Goal: Task Accomplishment & Management: Manage account settings

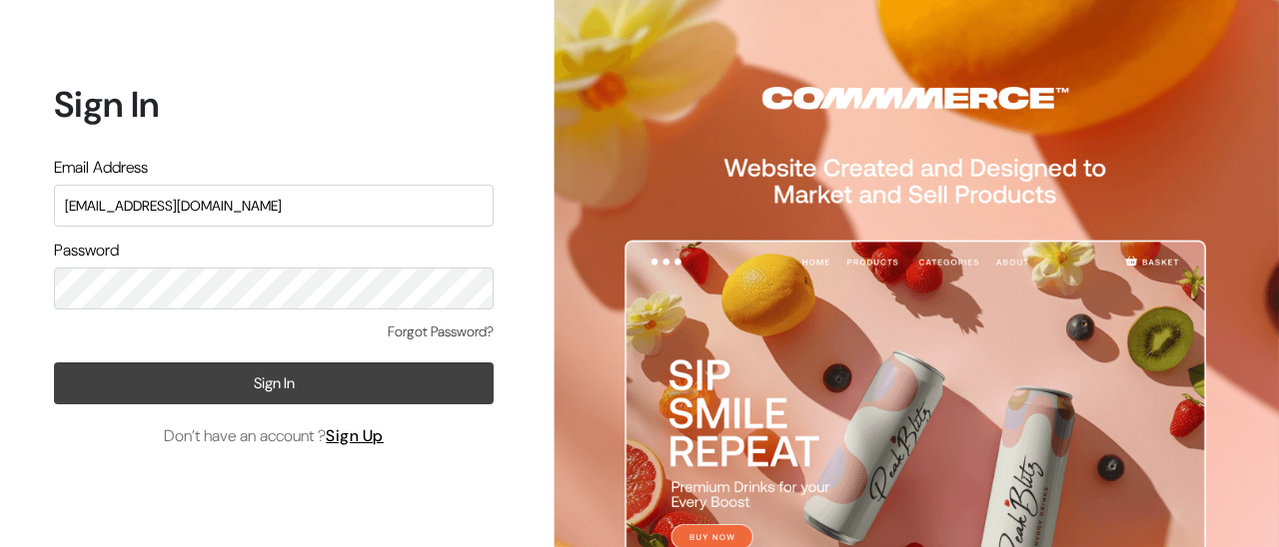
type input "mmtgroups1@gmail.com"
click at [342, 400] on button "Sign In" at bounding box center [274, 384] width 440 height 42
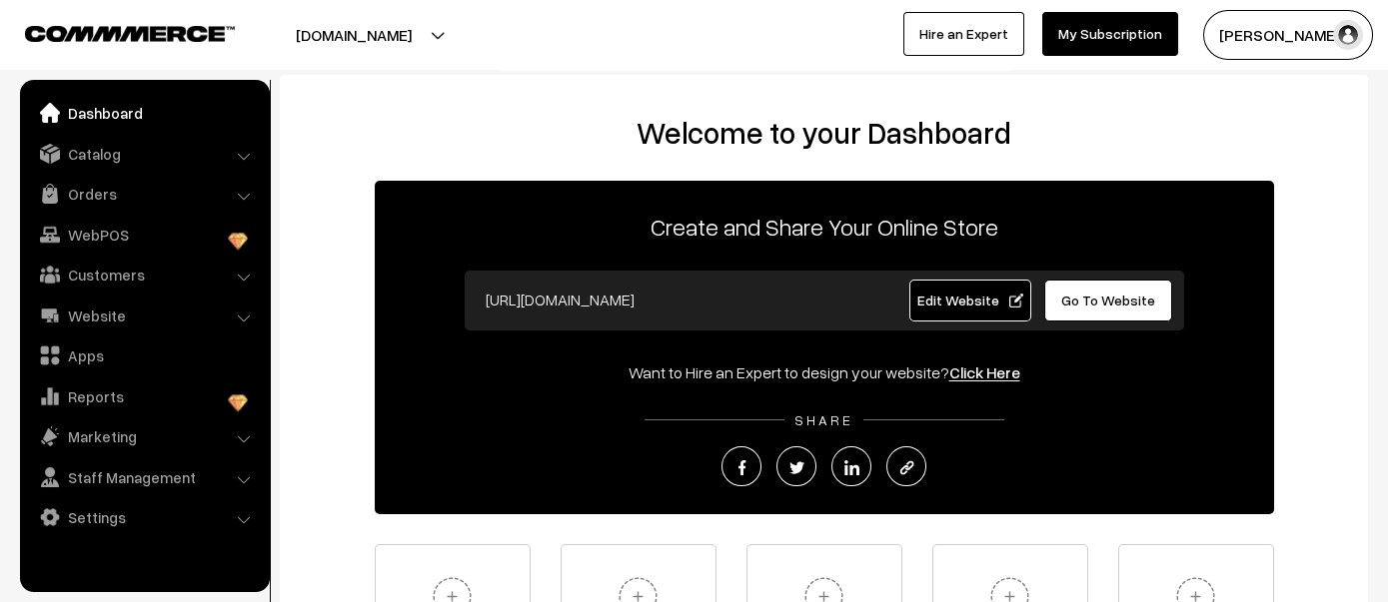
click at [919, 297] on link "Edit Website" at bounding box center [970, 301] width 122 height 42
click at [195, 189] on link "Orders" at bounding box center [144, 194] width 238 height 36
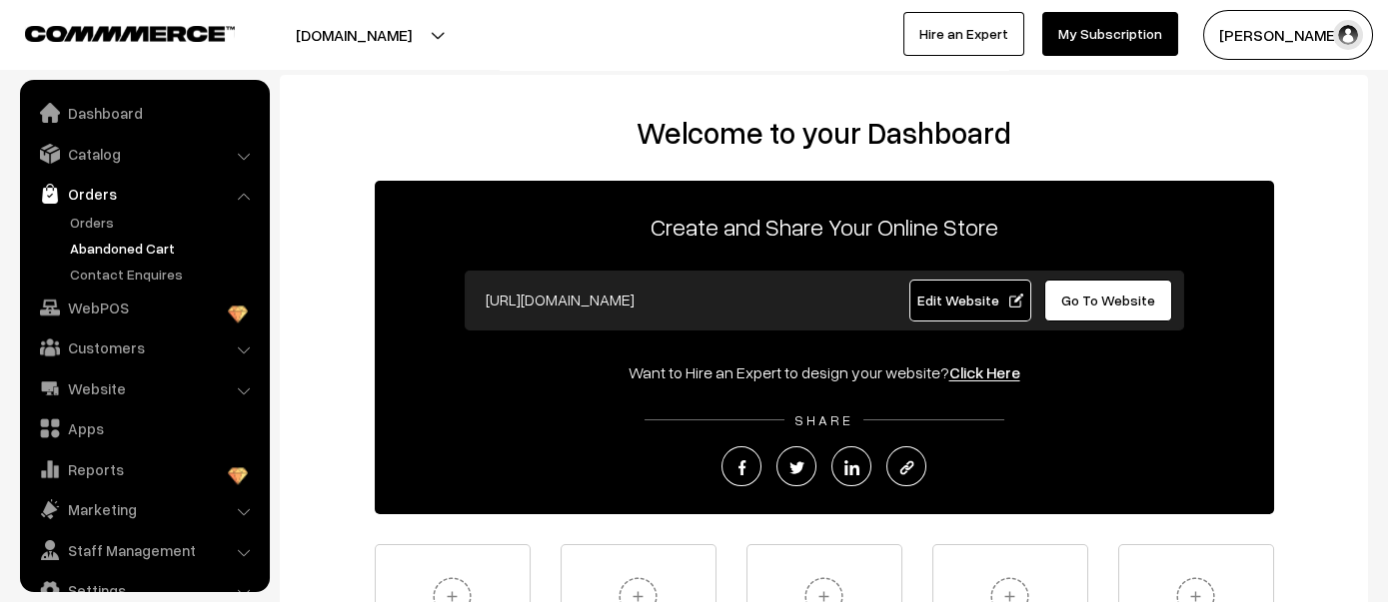
click at [158, 240] on link "Abandoned Cart" at bounding box center [164, 248] width 198 height 21
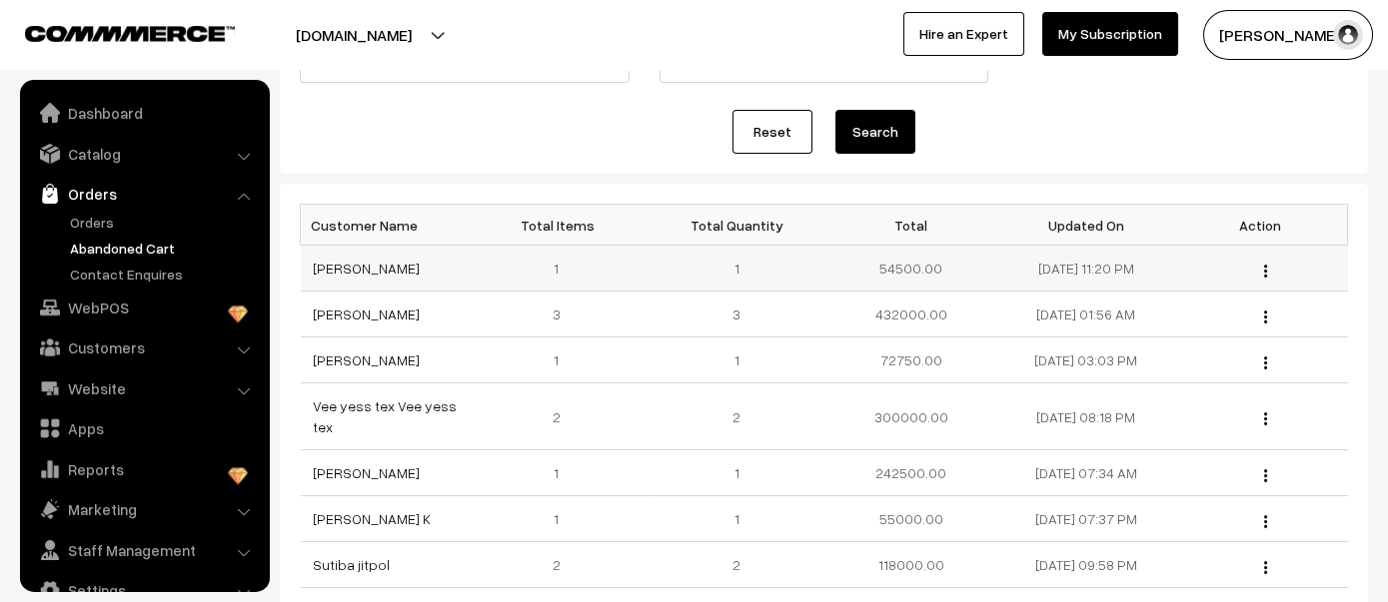
scroll to position [197, 0]
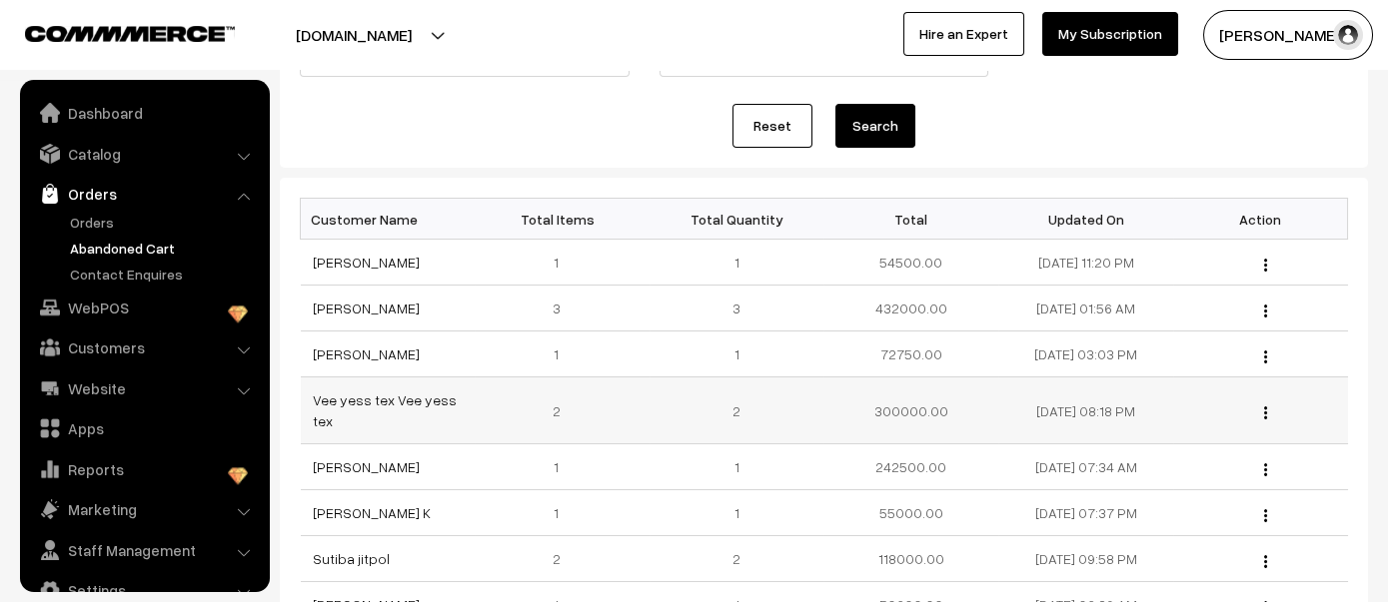
click at [890, 414] on td "300000.00" at bounding box center [910, 411] width 175 height 67
click at [899, 357] on td "72750.00" at bounding box center [910, 355] width 175 height 46
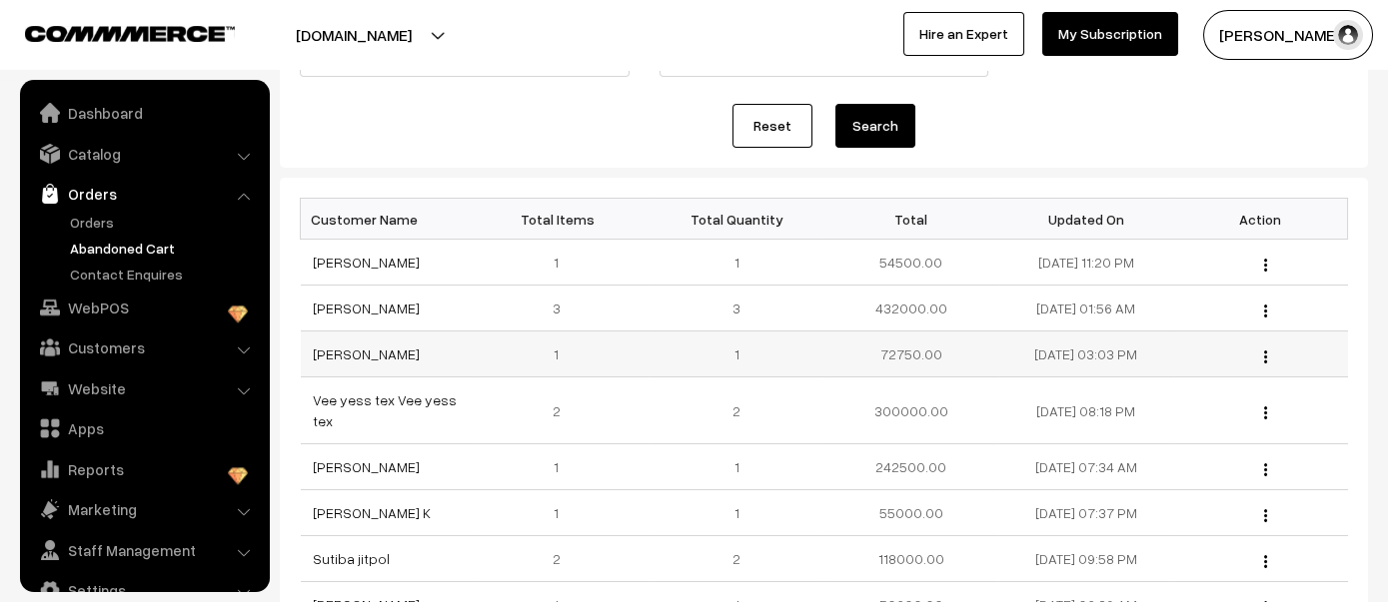
click at [899, 357] on td "72750.00" at bounding box center [910, 355] width 175 height 46
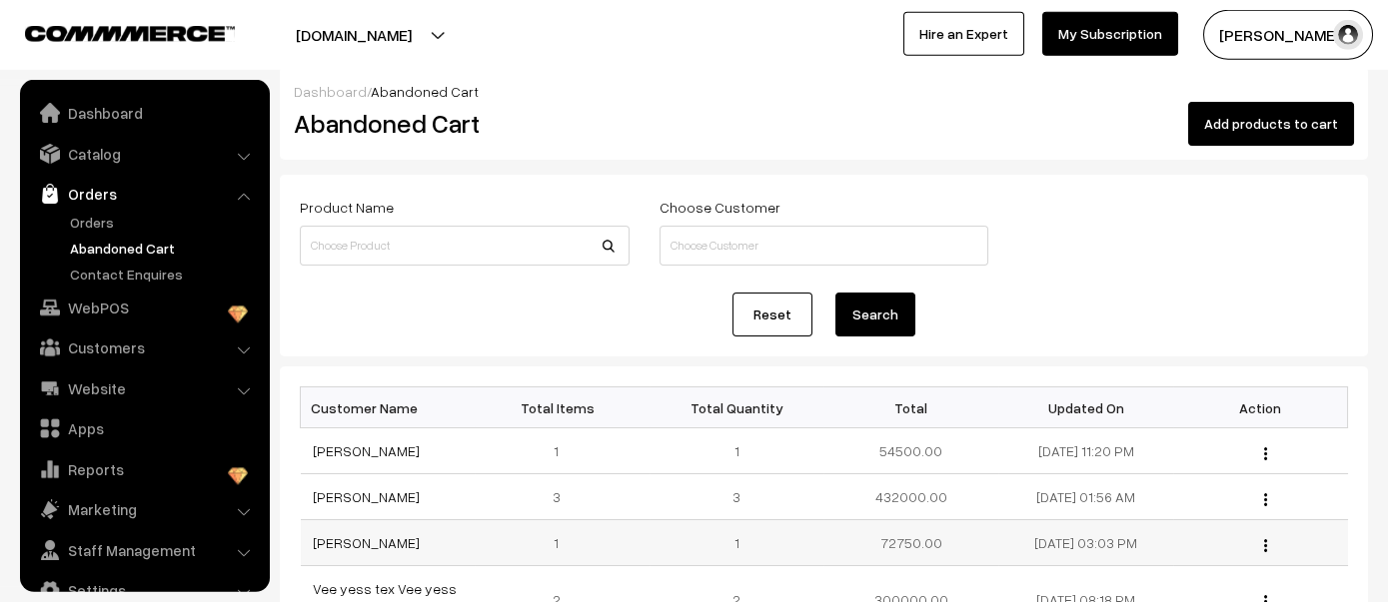
scroll to position [0, 0]
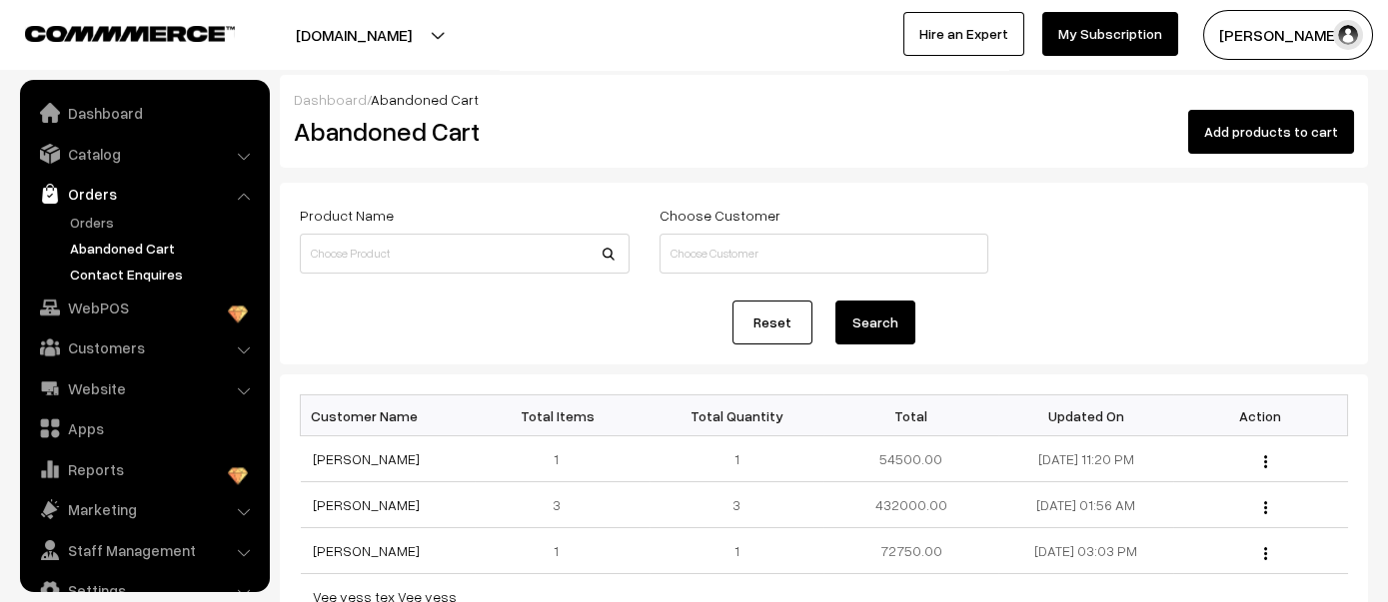
click at [149, 266] on link "Contact Enquires" at bounding box center [164, 274] width 198 height 21
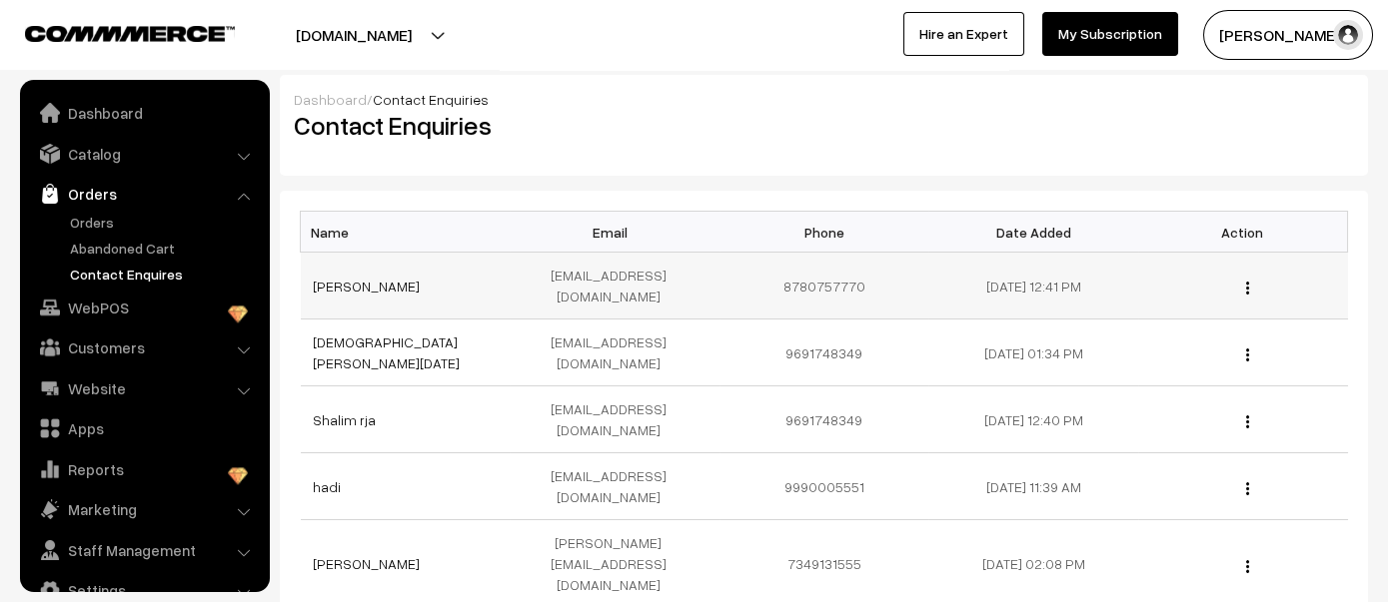
click at [820, 279] on td "8780757770" at bounding box center [824, 286] width 210 height 67
click at [955, 320] on td "[DATE] 01:34 PM" at bounding box center [1033, 353] width 210 height 67
click at [1249, 282] on img "button" at bounding box center [1247, 288] width 3 height 13
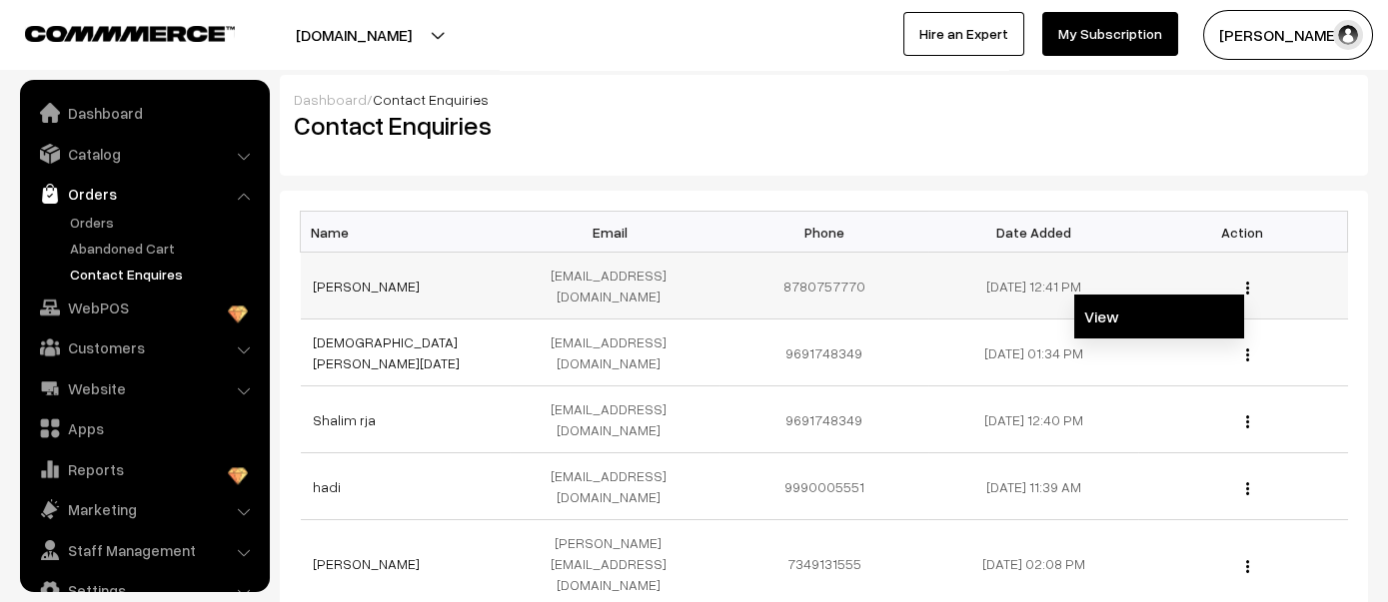
click at [1216, 295] on link "View" at bounding box center [1159, 317] width 170 height 44
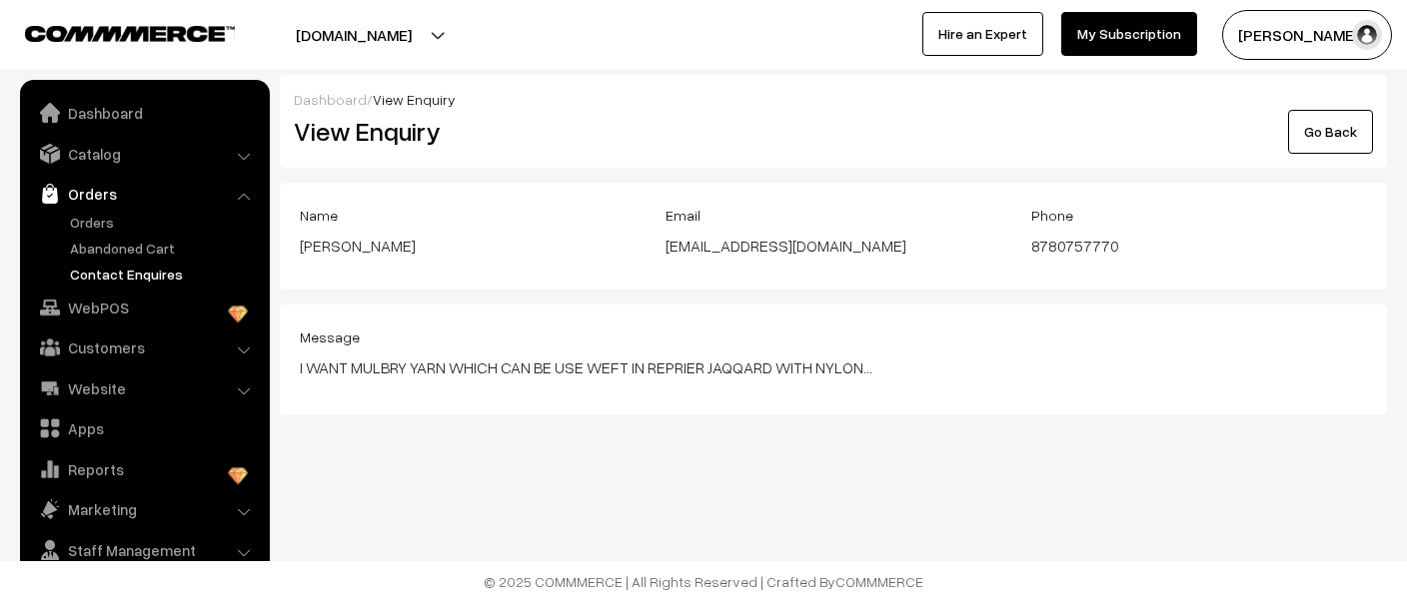
click at [680, 375] on blockquote "I WANT MULBRY YARN WHICH CAN BE USE WEFT IN REPRIER JAQQARD WITH NYLON..." at bounding box center [833, 368] width 1067 height 24
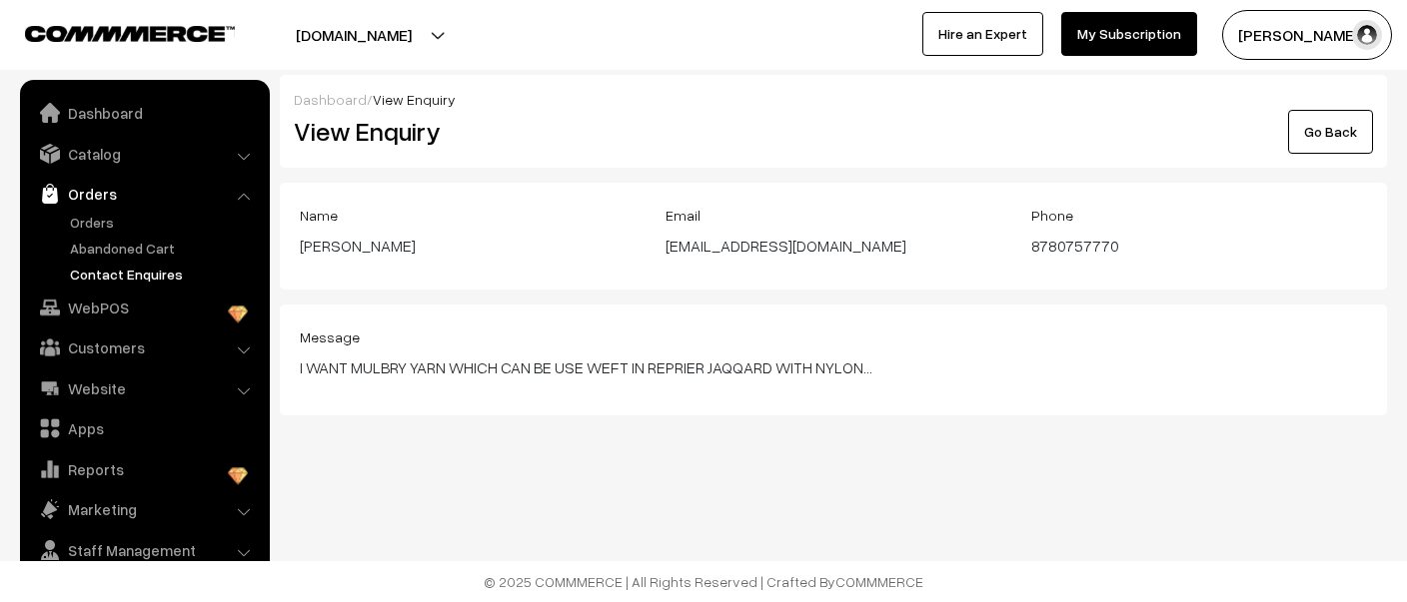
click at [697, 375] on blockquote "I WANT MULBRY YARN WHICH CAN BE USE WEFT IN REPRIER JAQQARD WITH NYLON..." at bounding box center [833, 368] width 1067 height 24
click at [1356, 138] on link "Go Back" at bounding box center [1330, 132] width 85 height 44
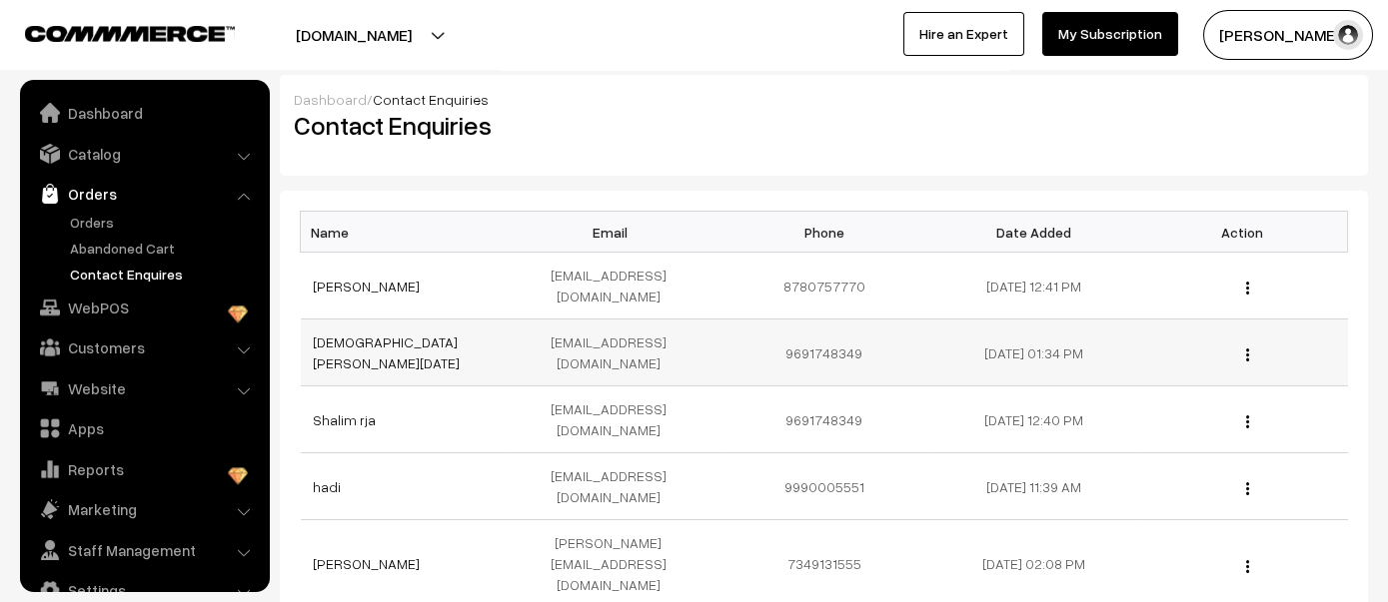
click at [1246, 349] on img "button" at bounding box center [1247, 355] width 3 height 13
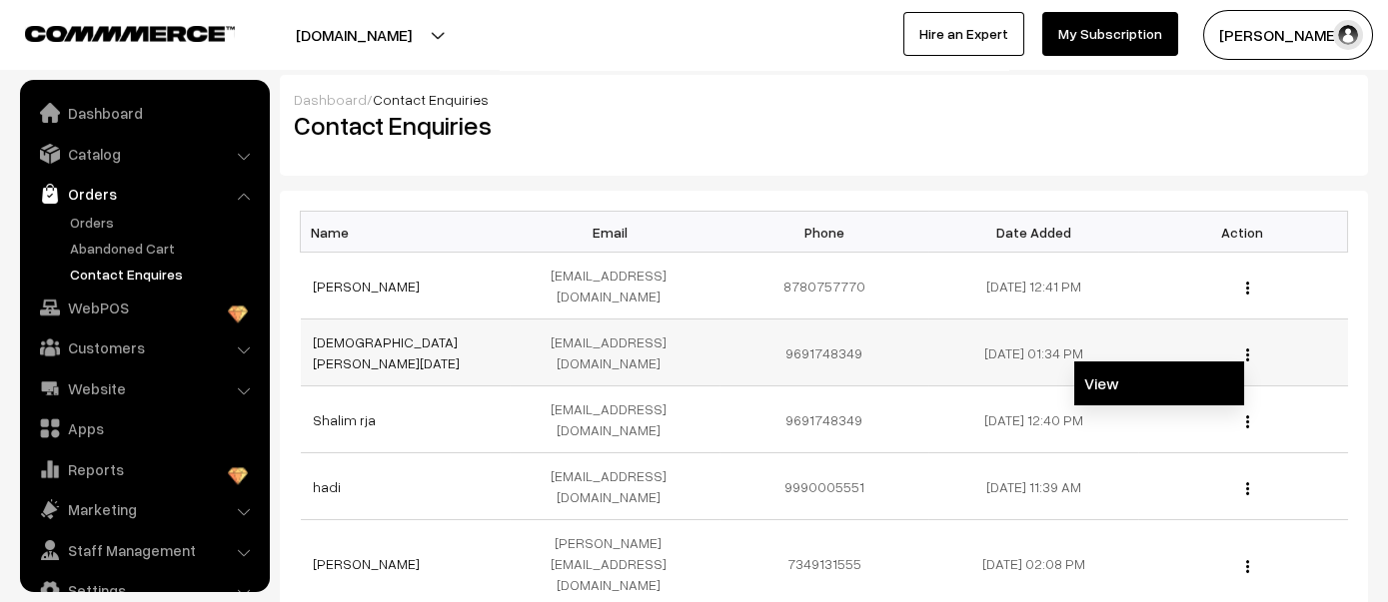
click at [1207, 362] on link "View" at bounding box center [1159, 384] width 170 height 44
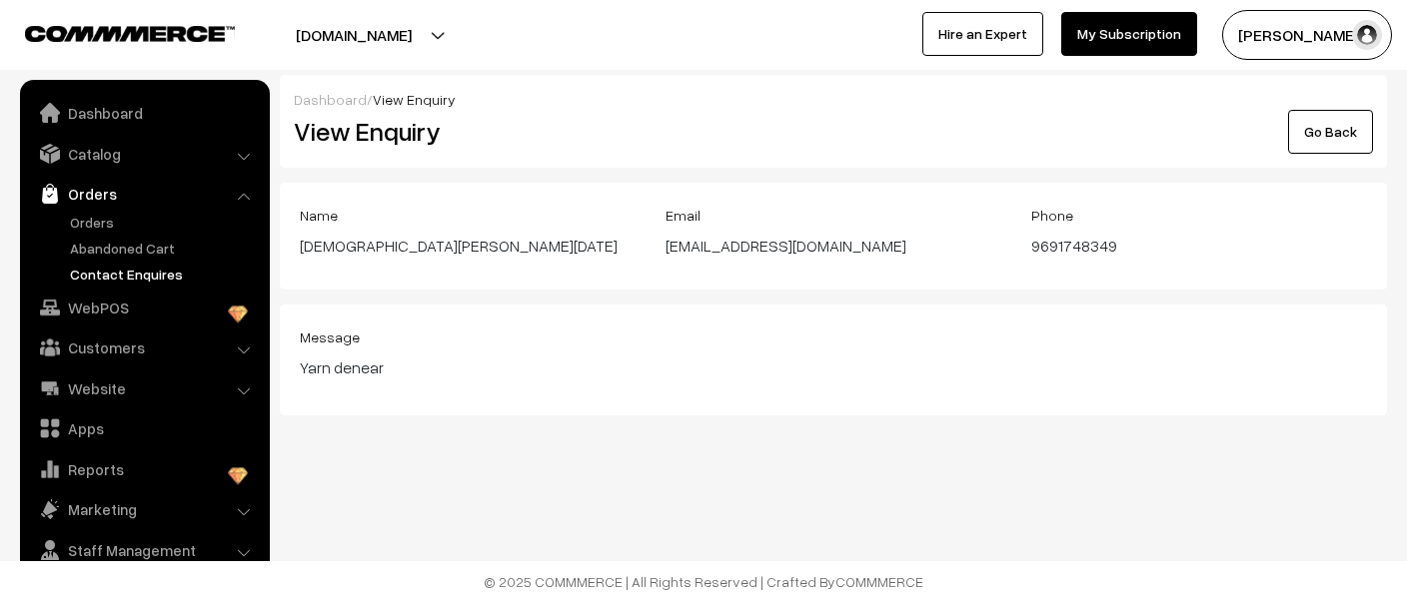
click at [1330, 133] on link "Go Back" at bounding box center [1330, 132] width 85 height 44
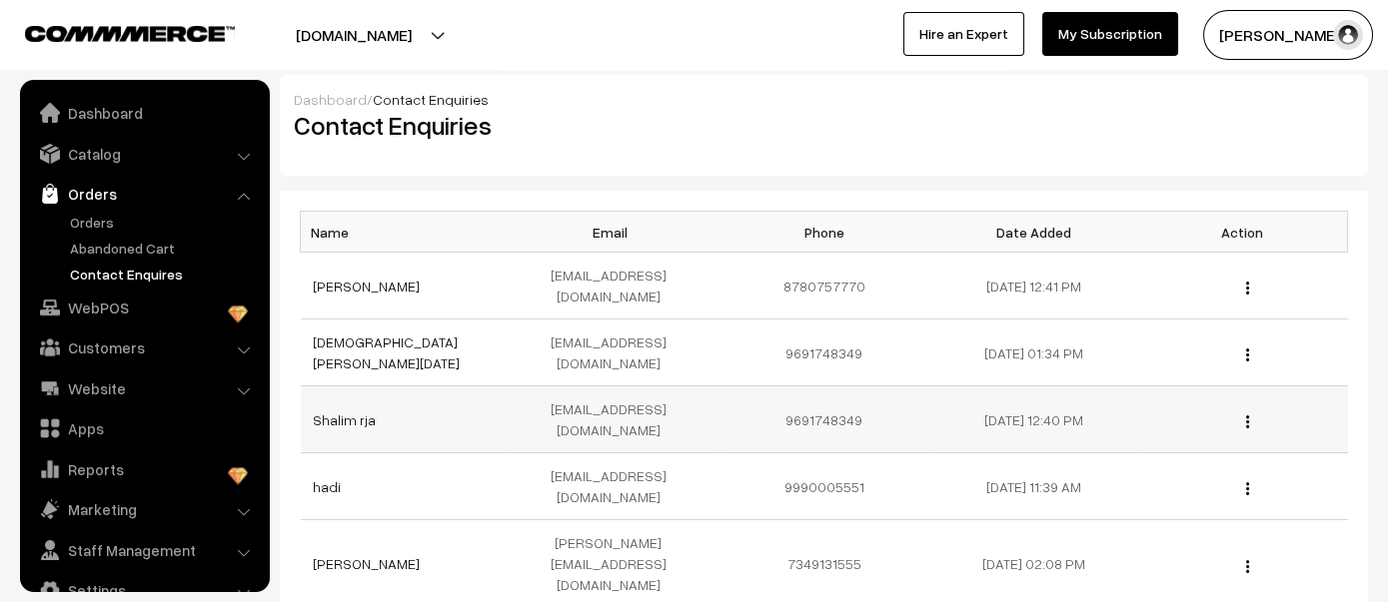
click at [1249, 414] on button "button" at bounding box center [1247, 422] width 5 height 16
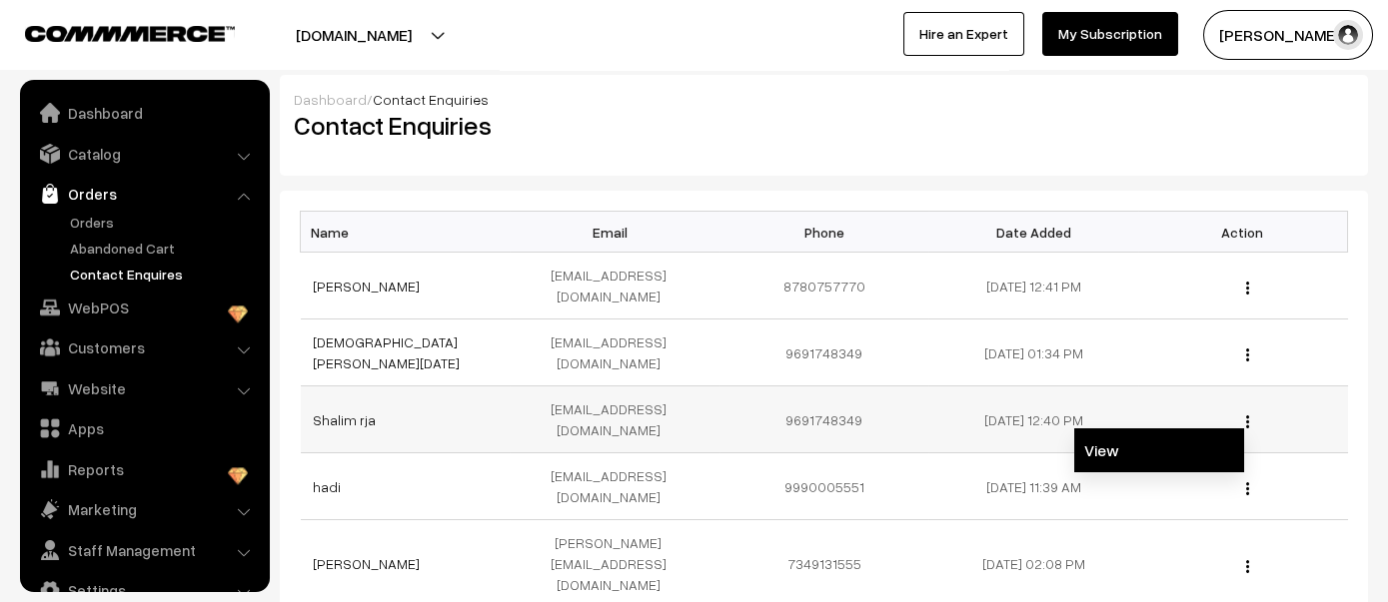
click at [1212, 429] on link "View" at bounding box center [1159, 451] width 170 height 44
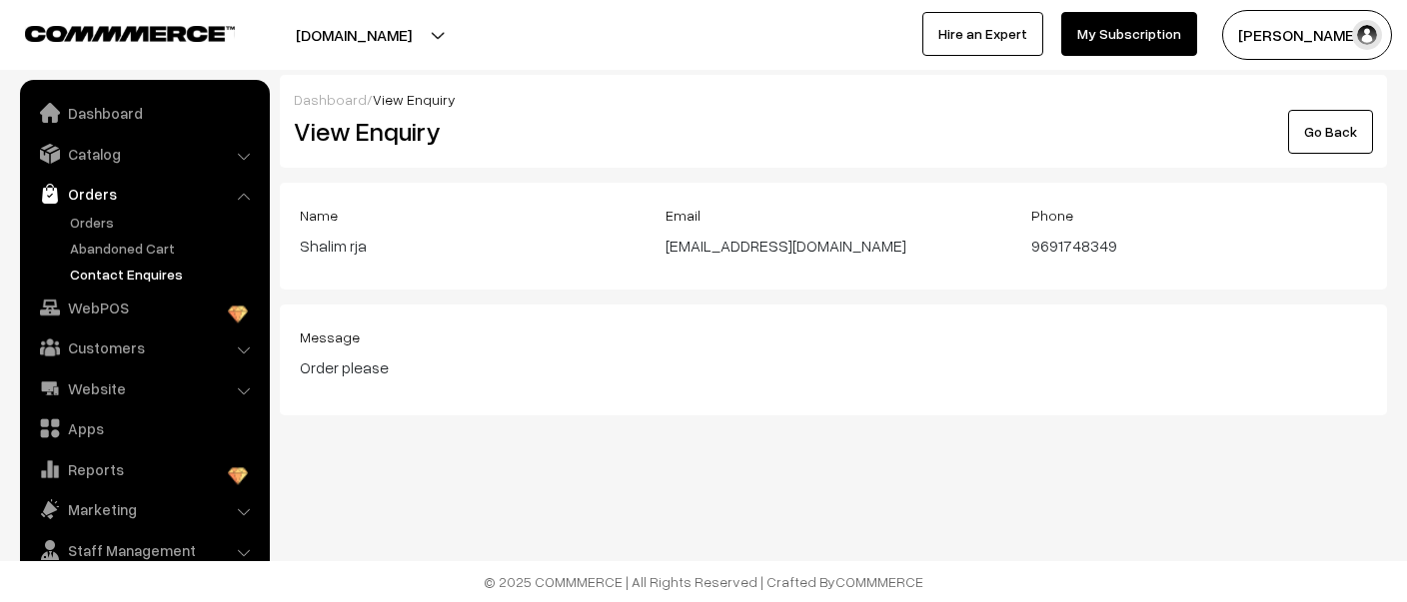
click at [1365, 128] on link "Go Back" at bounding box center [1330, 132] width 85 height 44
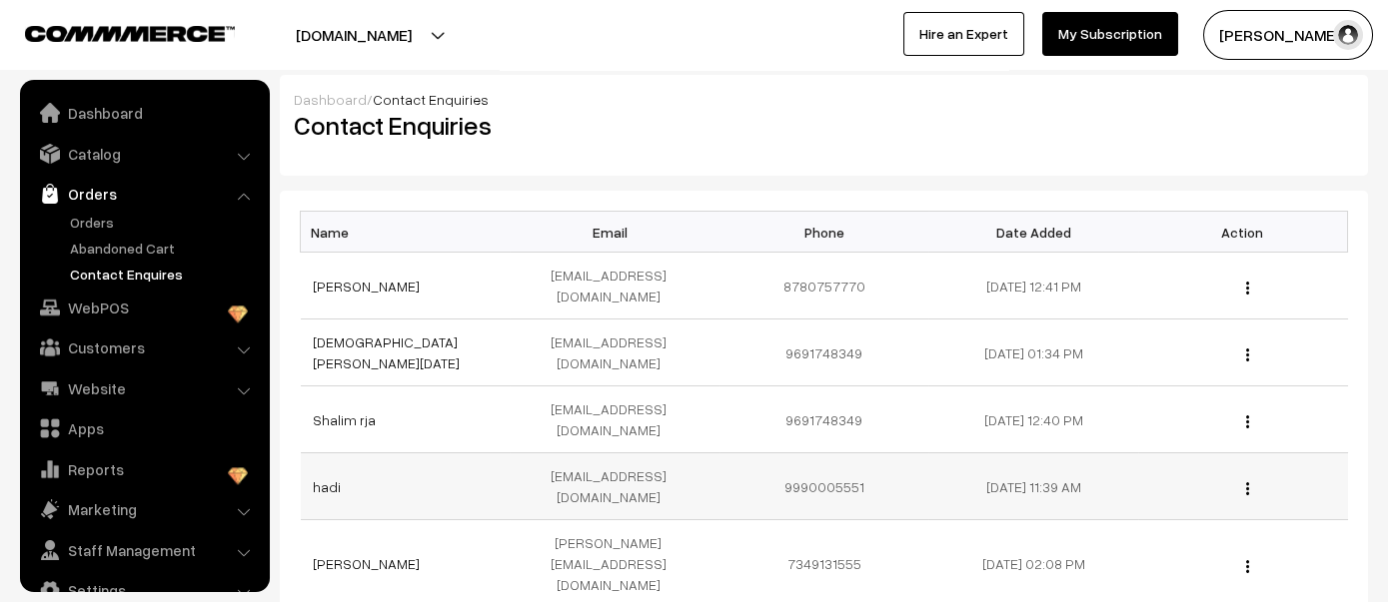
click at [1246, 481] on button "button" at bounding box center [1247, 489] width 5 height 16
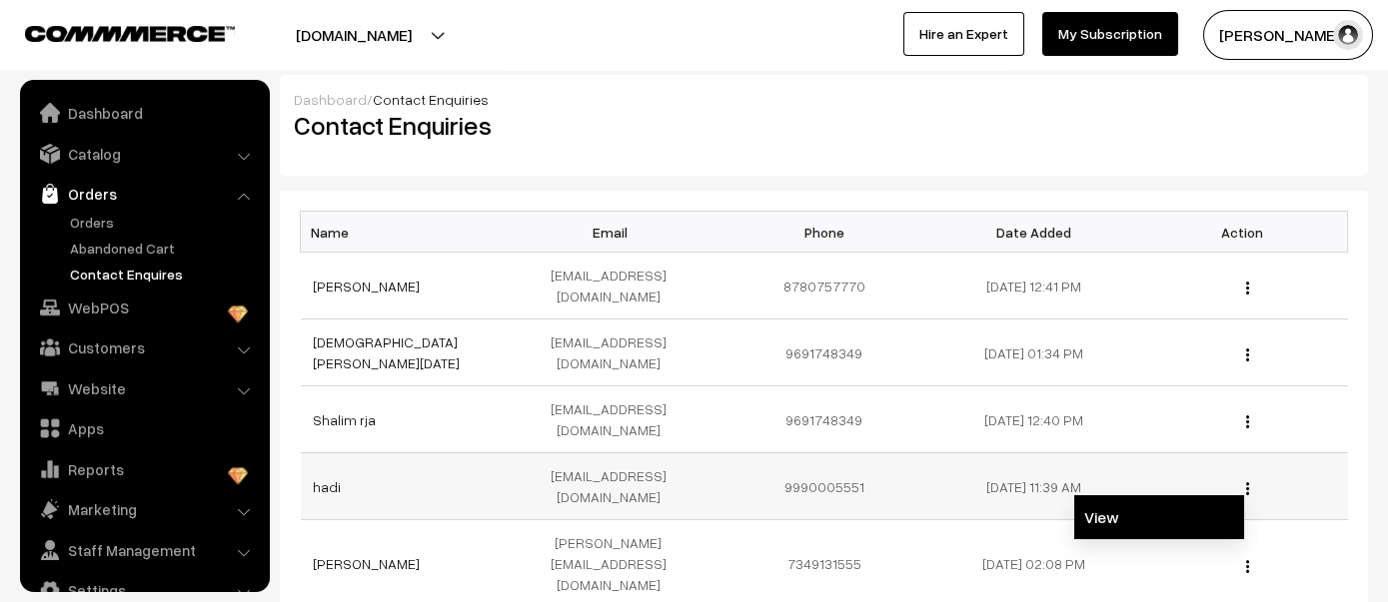
click at [1180, 496] on link "View" at bounding box center [1159, 518] width 170 height 44
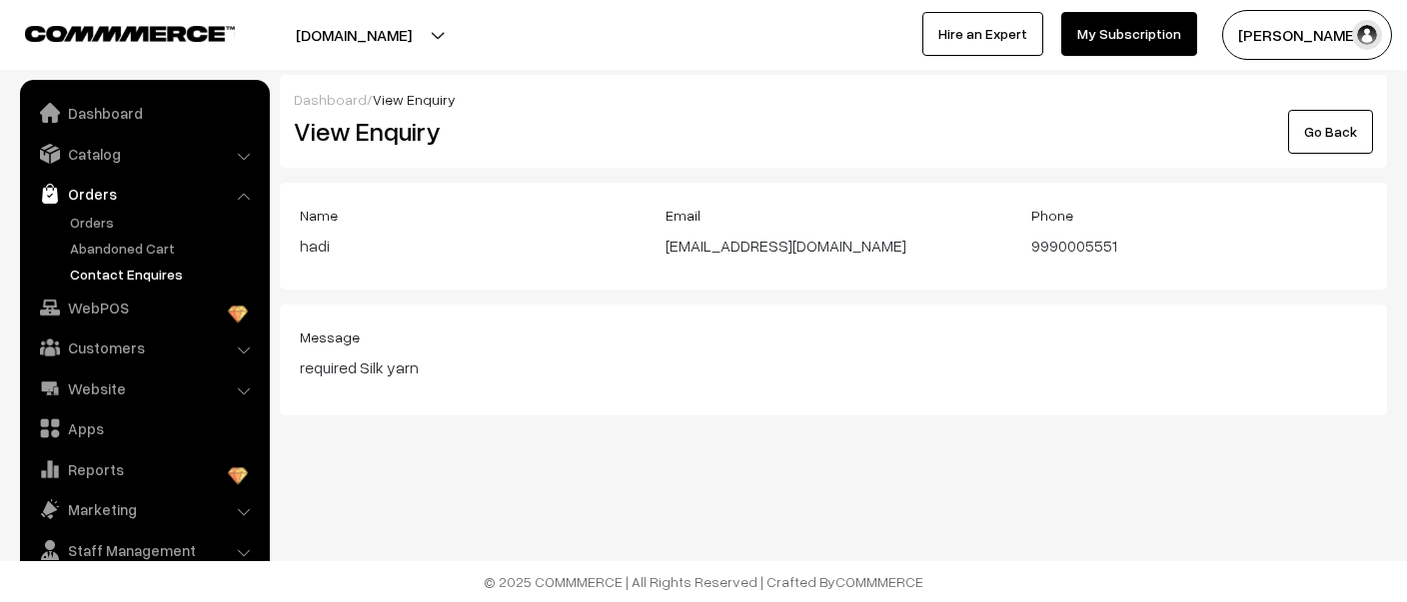
click at [1355, 139] on link "Go Back" at bounding box center [1330, 132] width 85 height 44
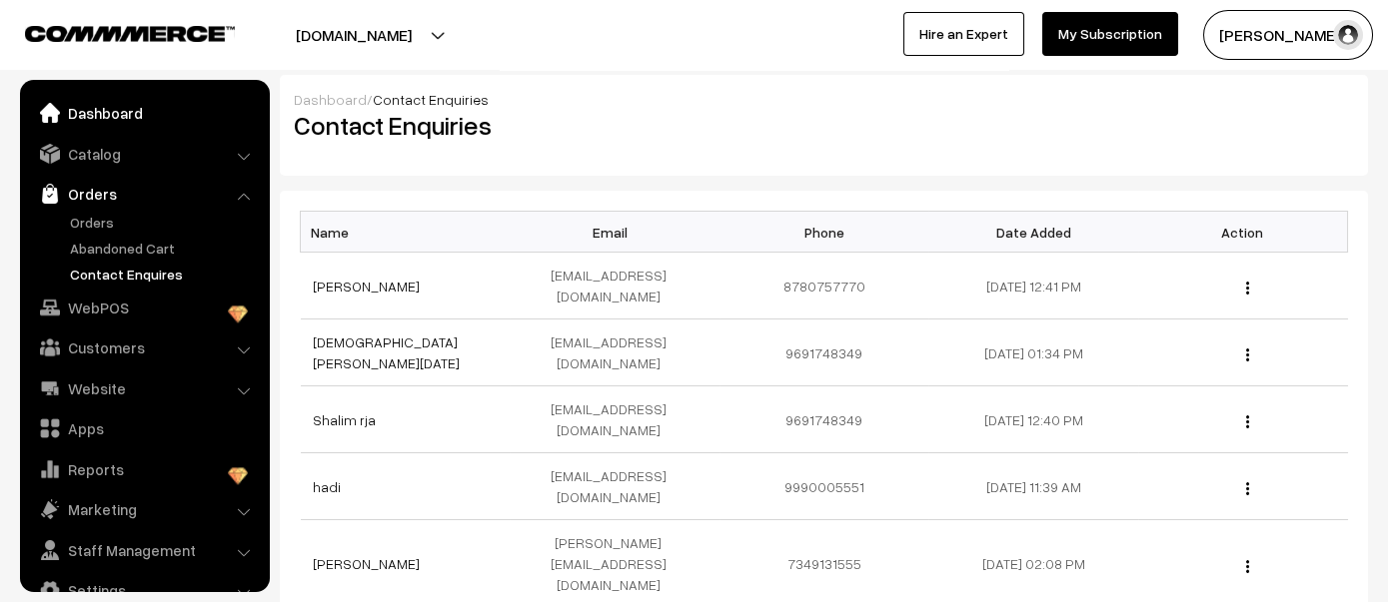
click at [128, 112] on link "Dashboard" at bounding box center [144, 113] width 238 height 36
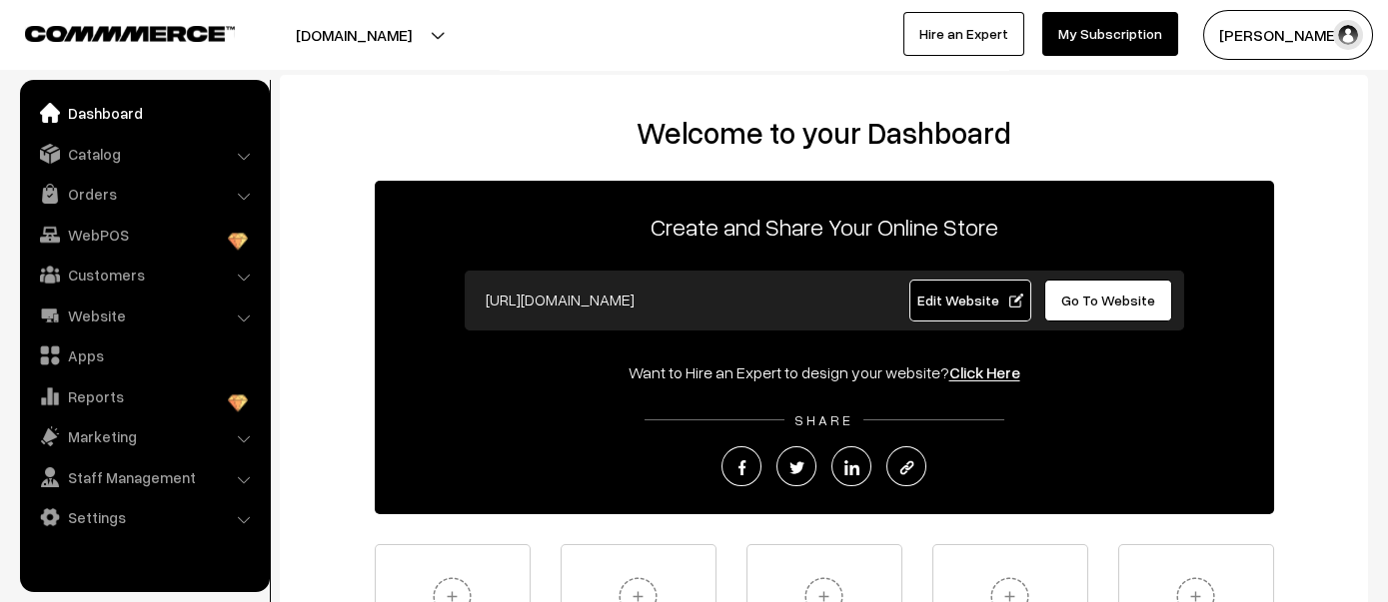
click at [965, 300] on span "Edit Website" at bounding box center [969, 300] width 107 height 17
